Goal: Task Accomplishment & Management: Use online tool/utility

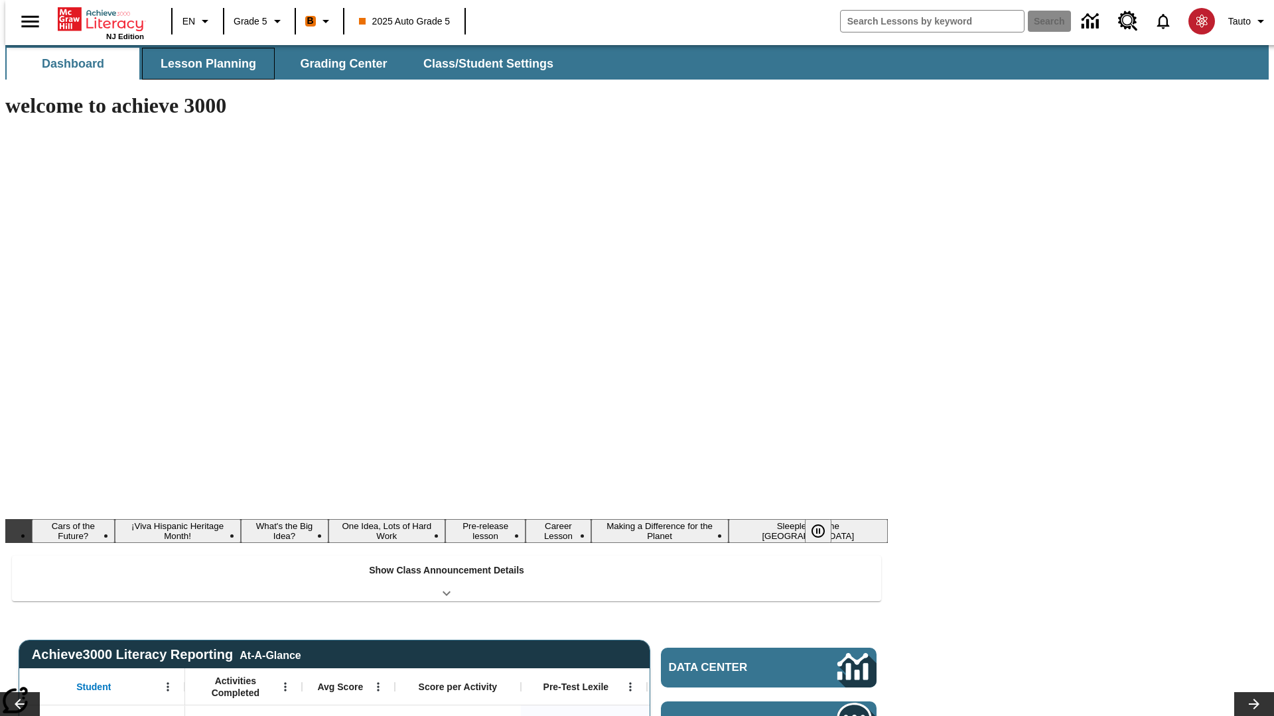
click at [203, 64] on span "Lesson Planning" at bounding box center [209, 63] width 96 height 15
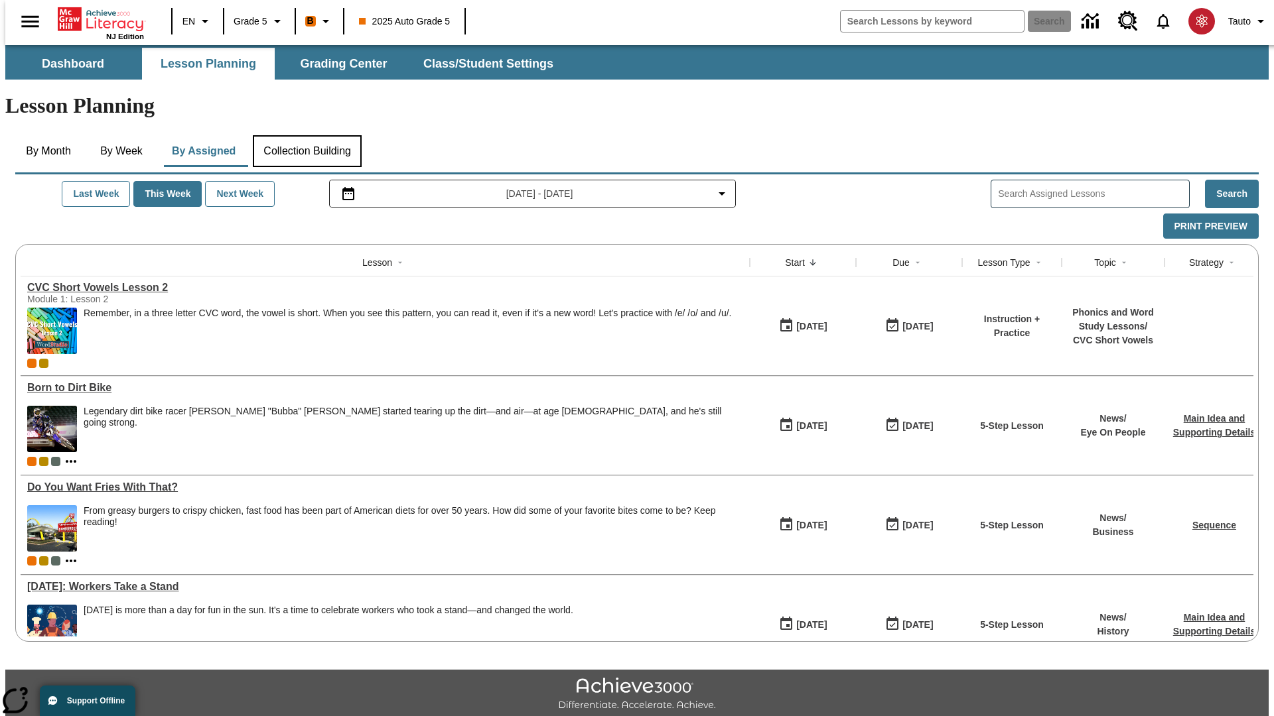
click at [306, 135] on button "Collection Building" at bounding box center [307, 151] width 109 height 32
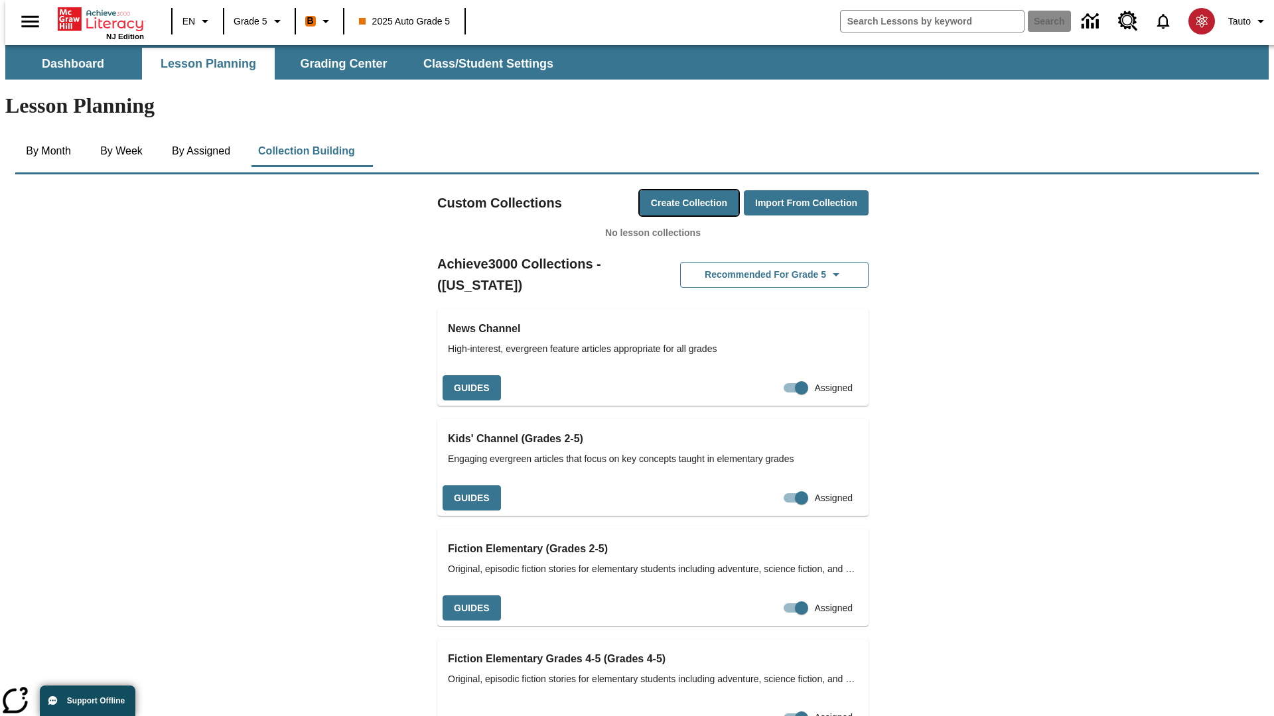
click at [663, 190] on button "Create Collection" at bounding box center [688, 203] width 99 height 26
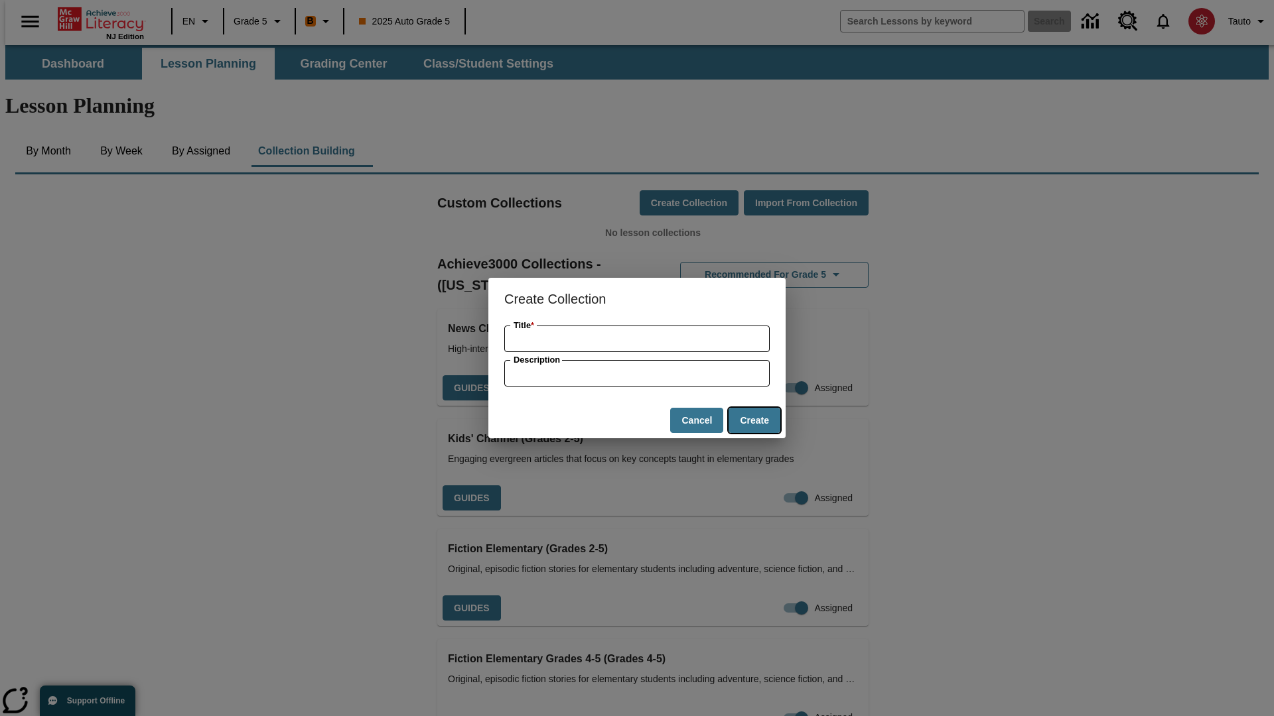
click at [754, 421] on button "Create" at bounding box center [754, 421] width 52 height 26
type input "Fantastic Cotton Computer"
type input "some collection description"
click at [754, 421] on button "Create" at bounding box center [754, 421] width 52 height 26
